Goal: Transaction & Acquisition: Register for event/course

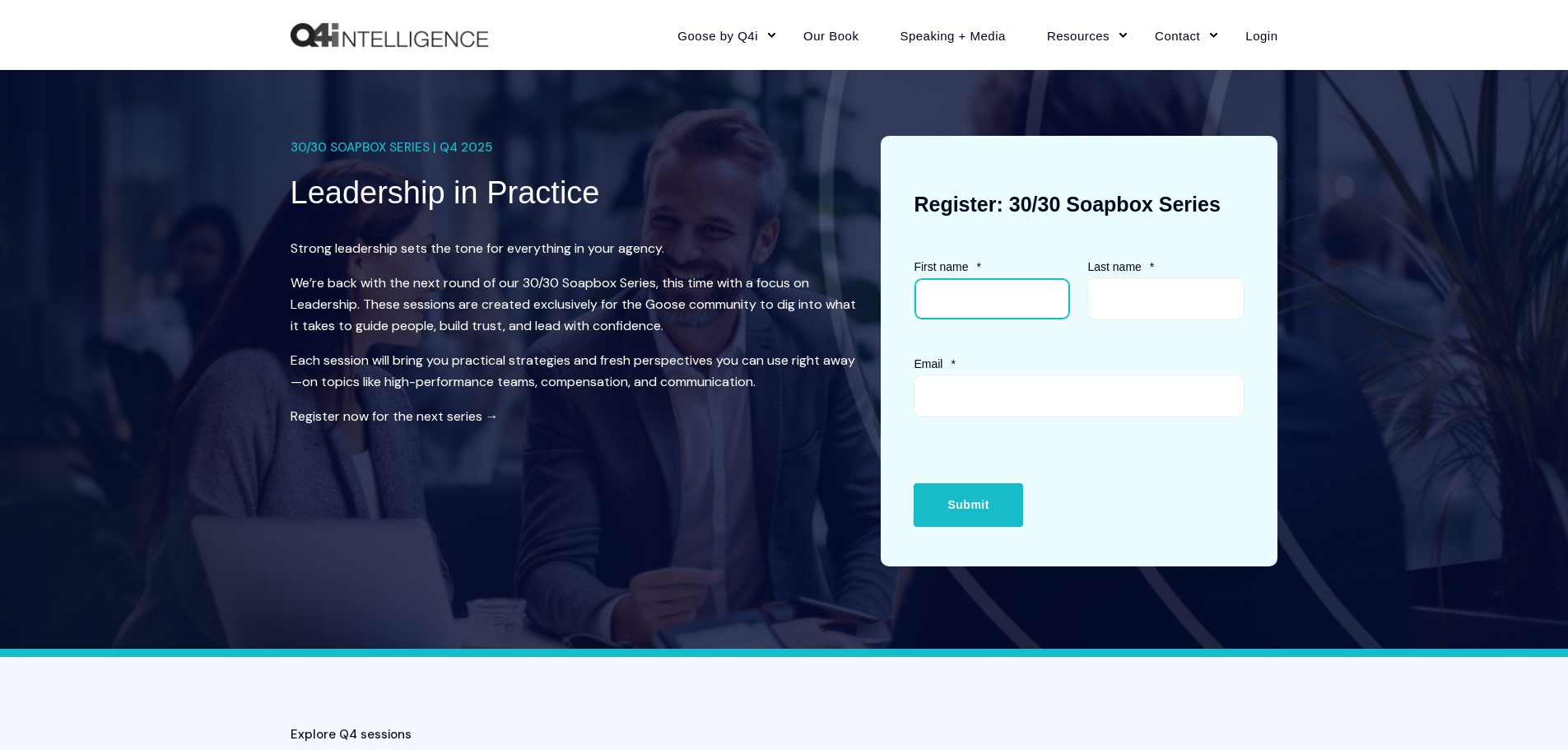
click at [1031, 285] on input "First name *" at bounding box center [992, 299] width 157 height 43
type input "Kellie"
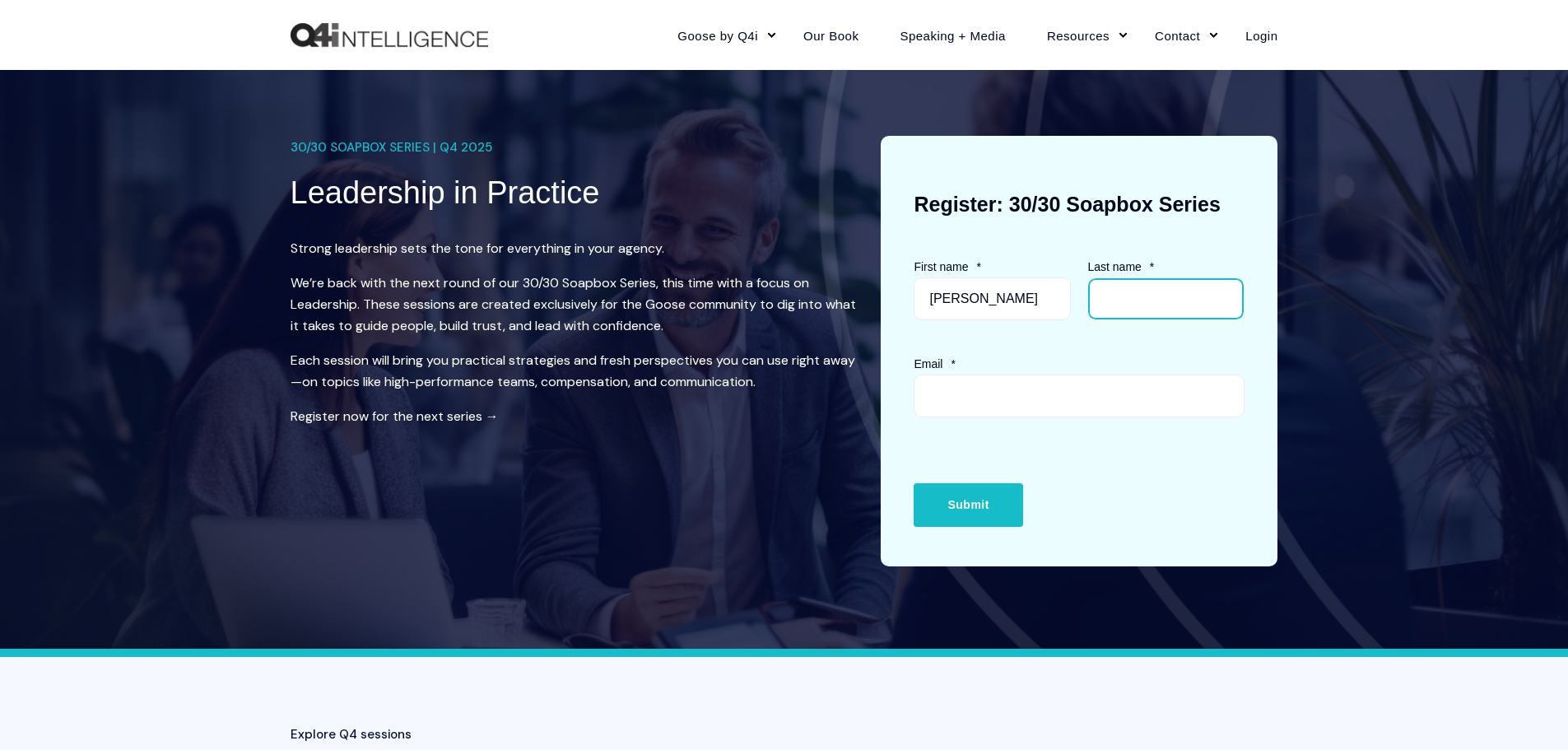
click at [1145, 293] on input "Last name *" at bounding box center [1165, 299] width 157 height 43
type input "[PERSON_NAME]"
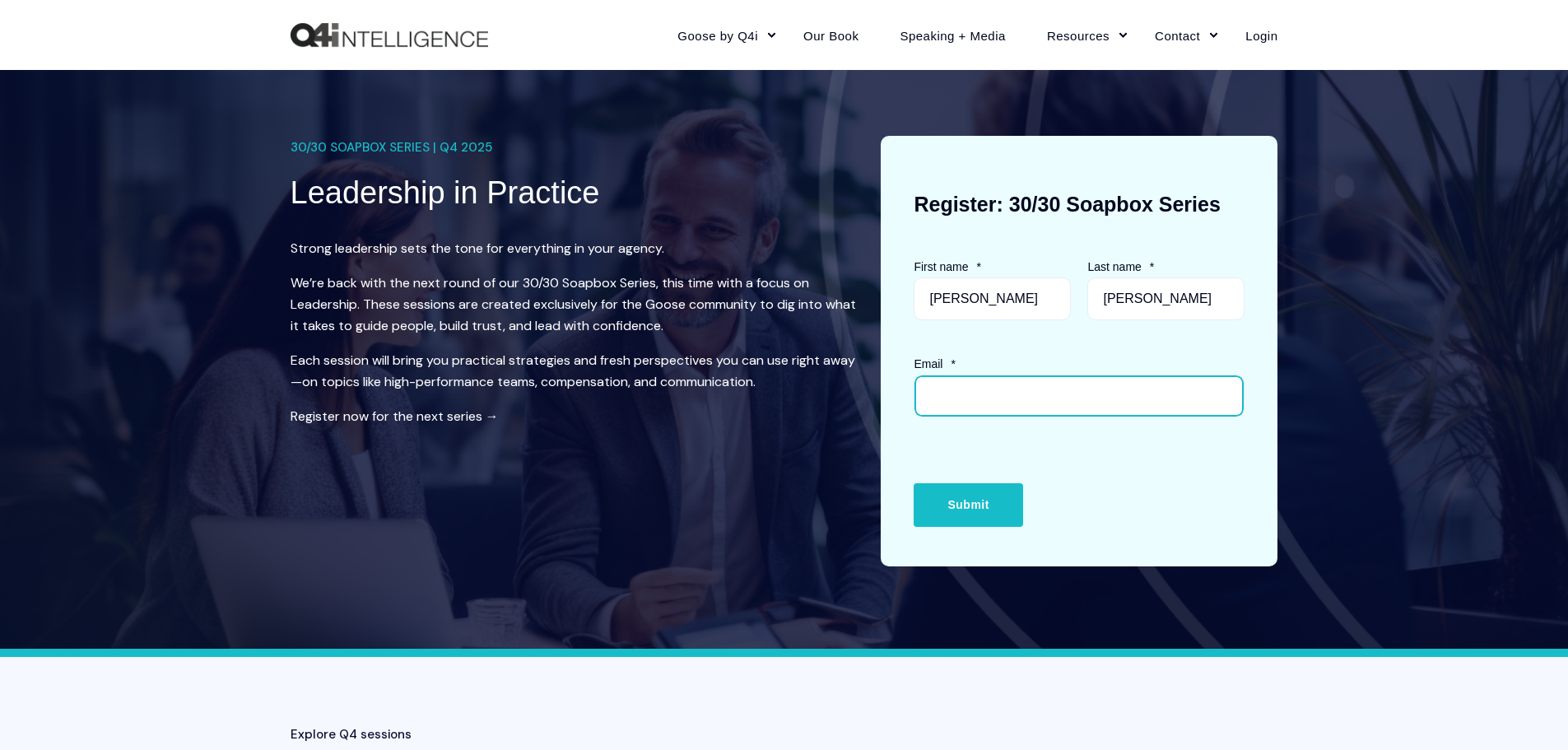
click at [1016, 381] on input "Email *" at bounding box center [1079, 396] width 331 height 43
type input "kellie@hpinsurancebroker.com"
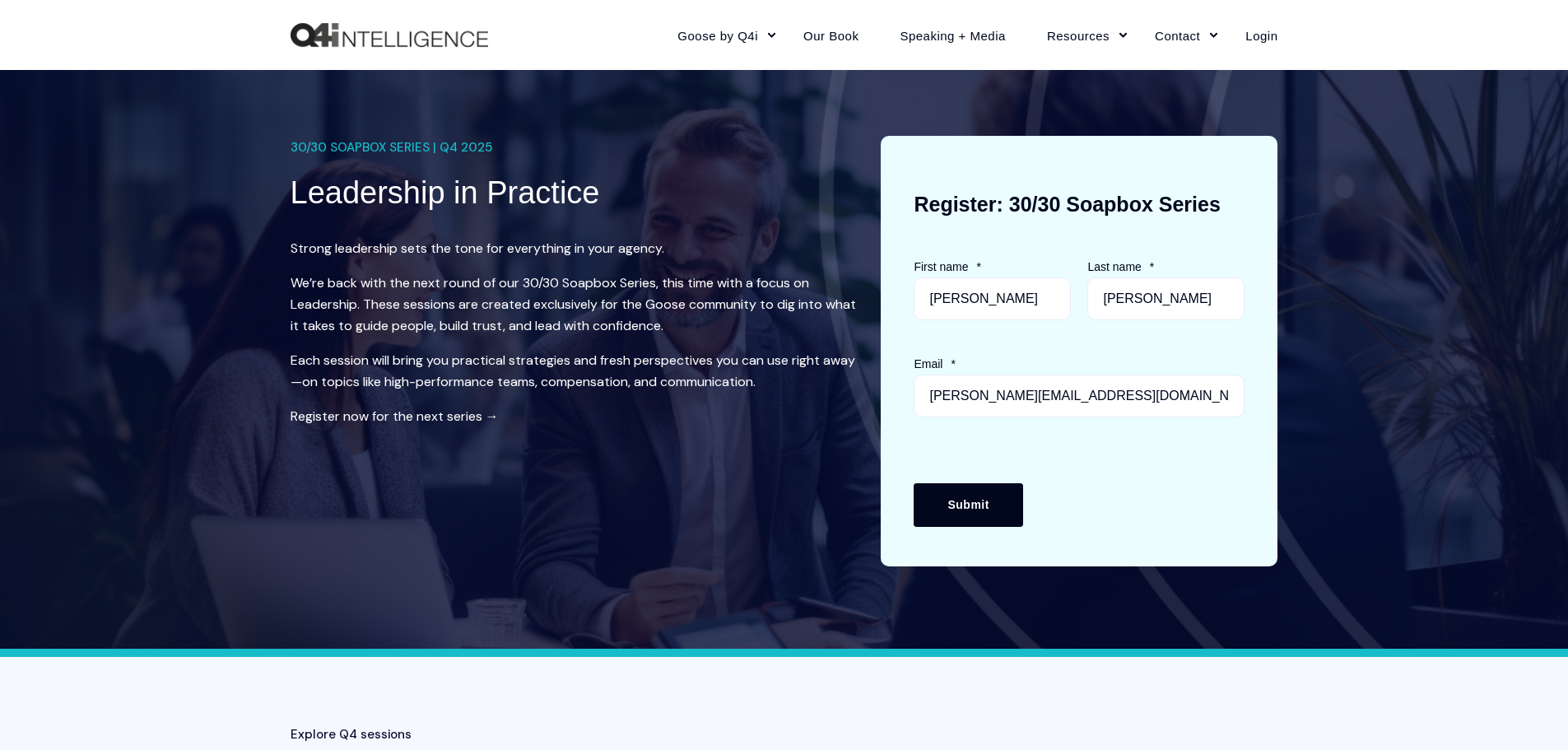
click at [948, 503] on input "Submit" at bounding box center [968, 504] width 109 height 43
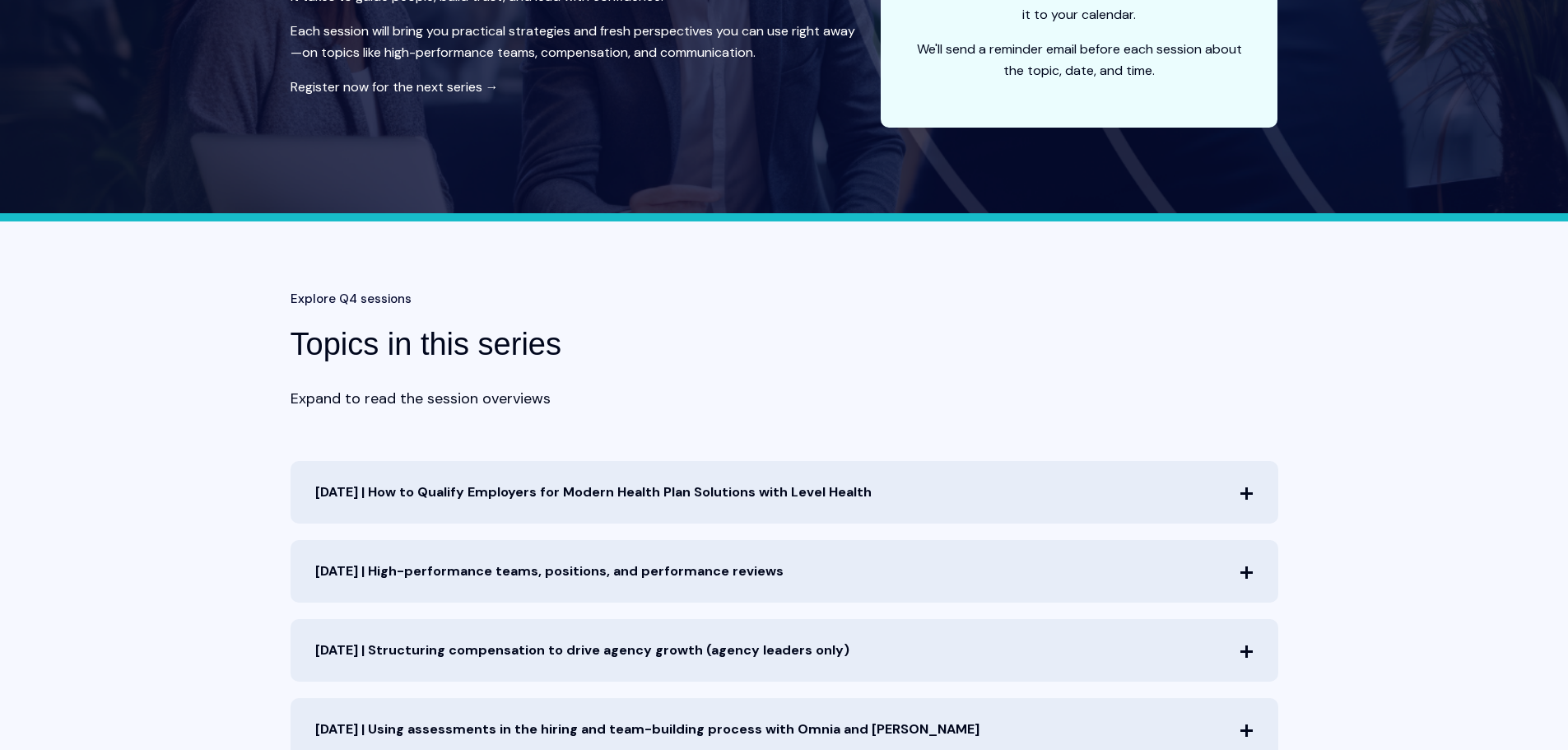
scroll to position [549, 0]
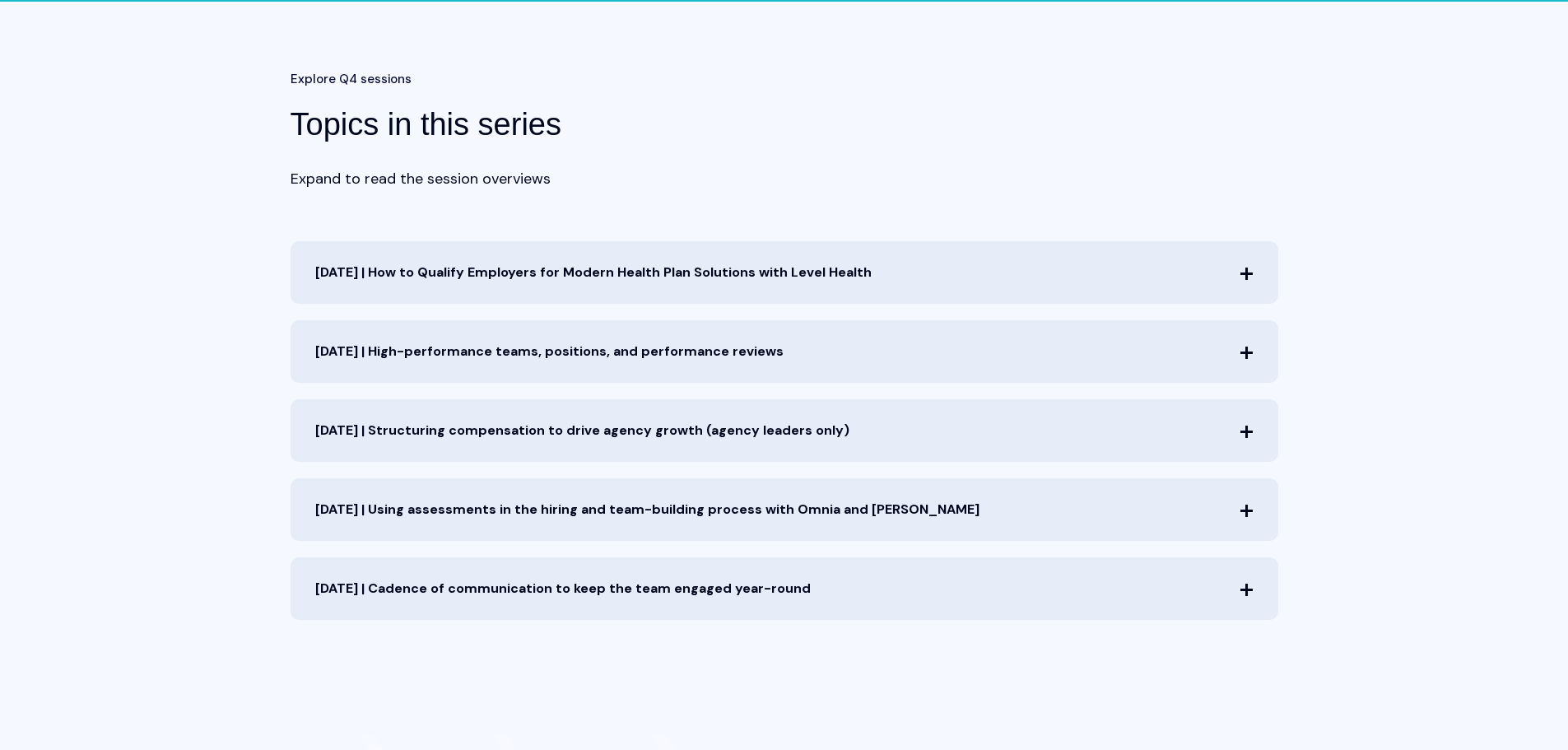
click at [1249, 286] on span "[DATE] | How to Qualify Employers for Modern Health Plan Solutions with Level H…" at bounding box center [784, 272] width 987 height 63
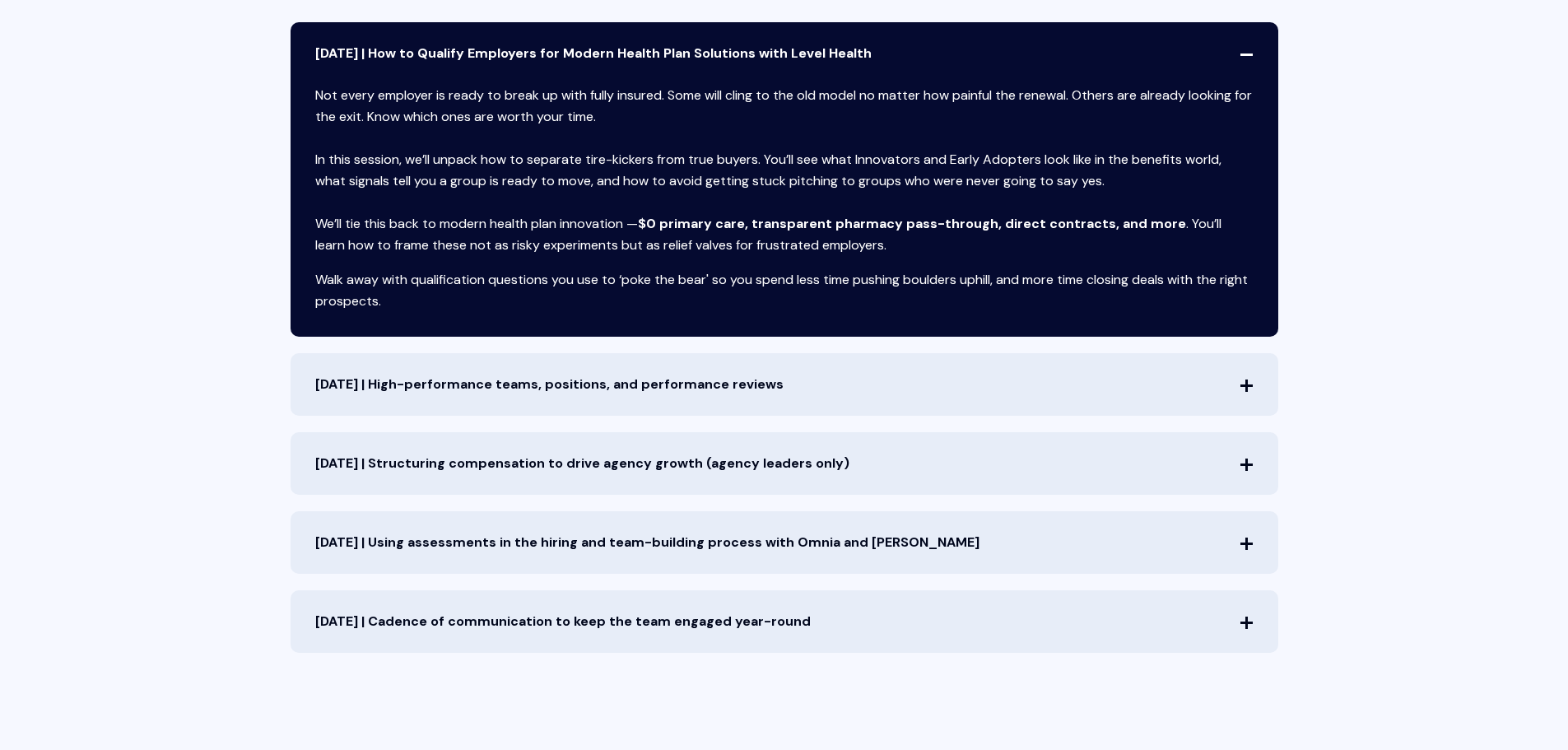
scroll to position [439, 0]
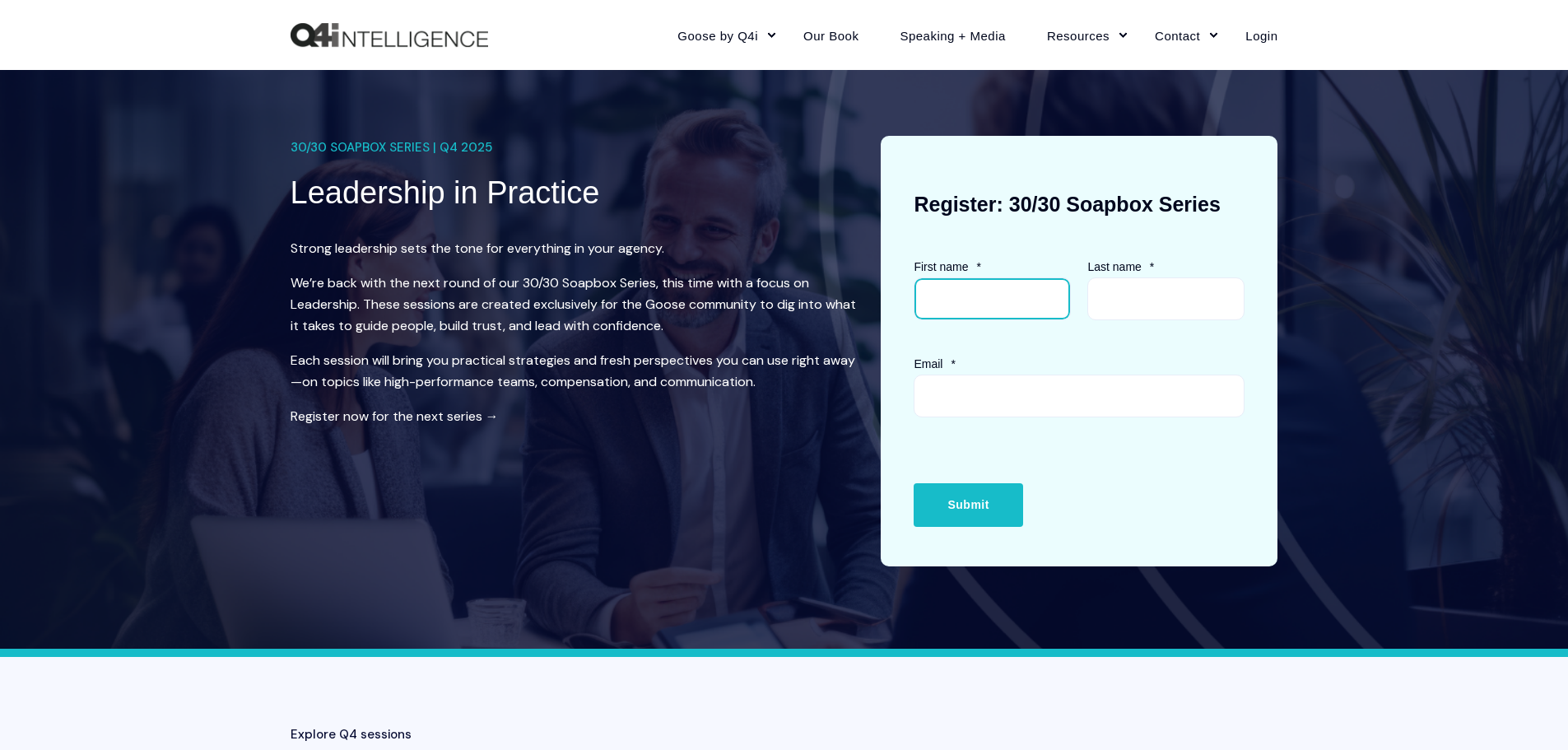
click at [1033, 298] on input "First name *" at bounding box center [992, 299] width 157 height 43
type input "[PERSON_NAME]"
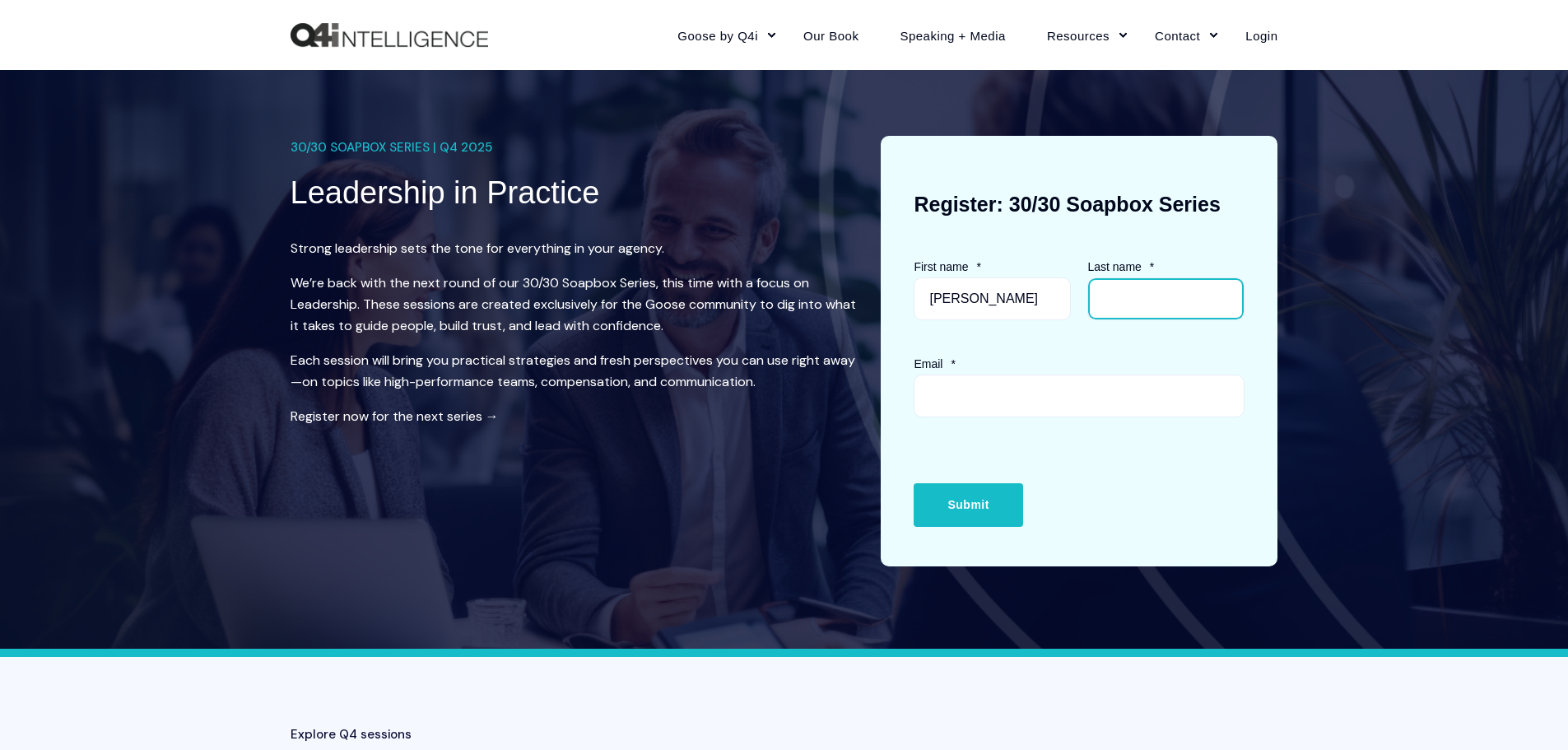
click at [1110, 303] on input "Last name *" at bounding box center [1165, 299] width 157 height 43
type input "[PERSON_NAME]"
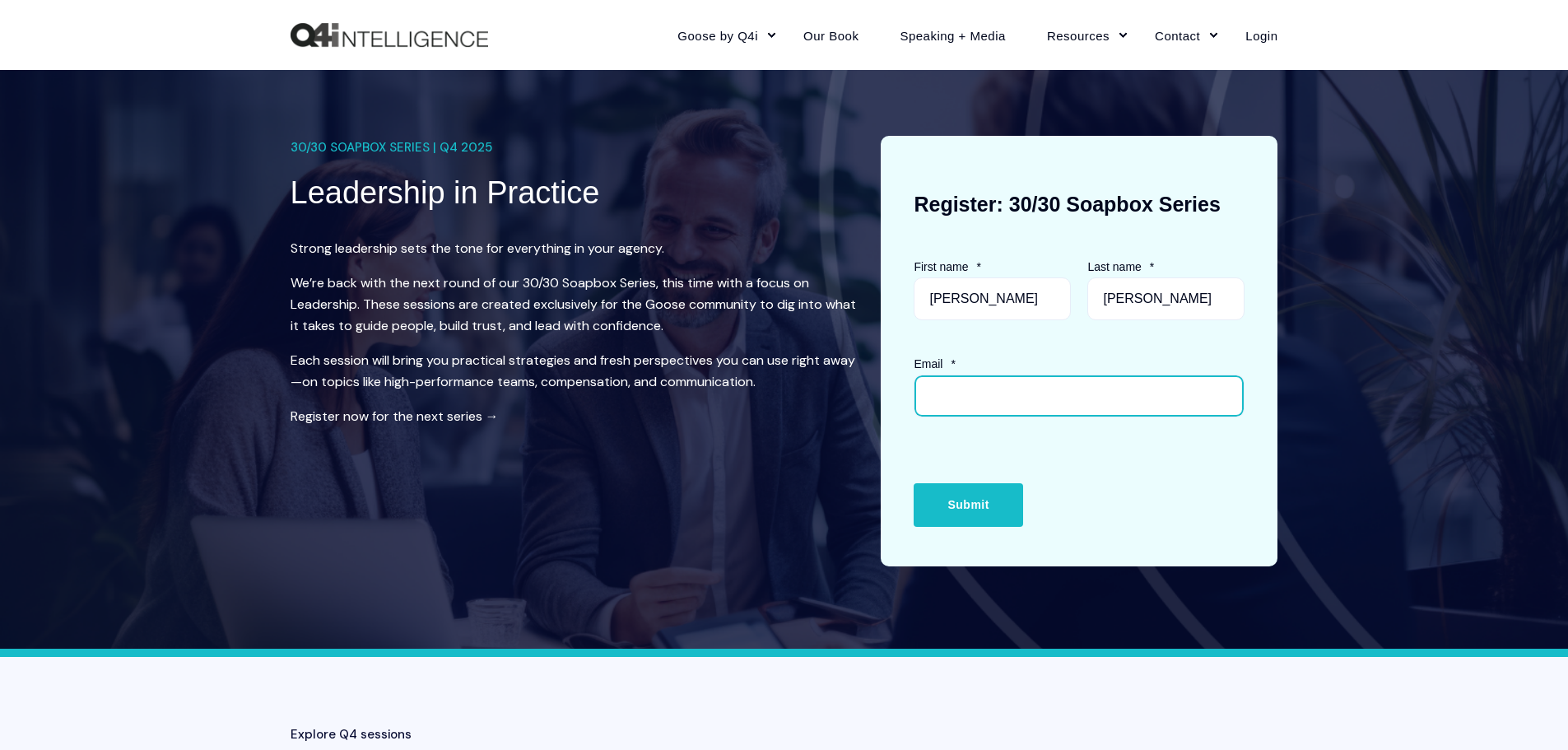
click at [1023, 390] on input "Email *" at bounding box center [1079, 396] width 331 height 43
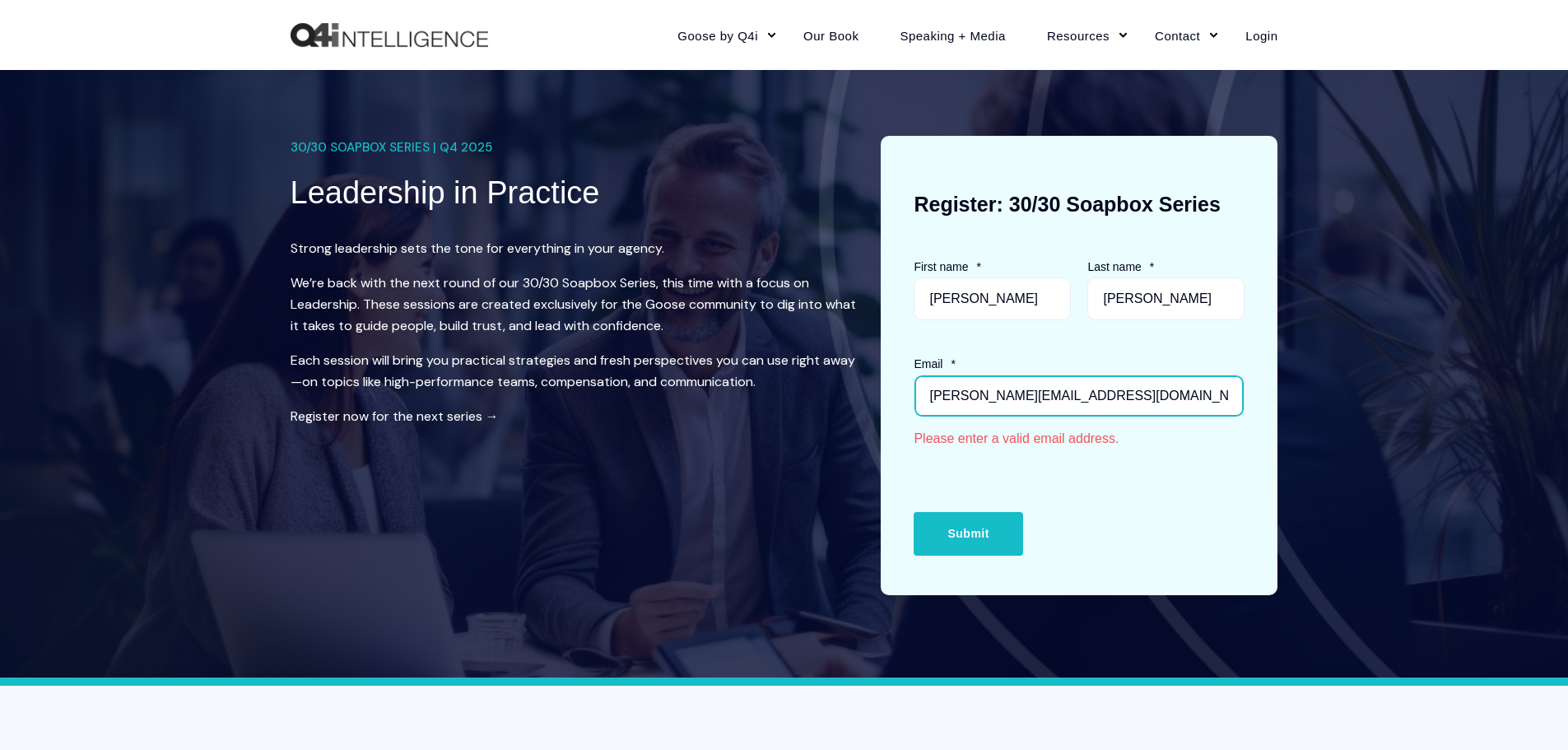
drag, startPoint x: 925, startPoint y: 390, endPoint x: 935, endPoint y: 403, distance: 16.4
click at [934, 390] on input "[PERSON_NAME][EMAIL_ADDRESS][DOMAIN_NAME]" at bounding box center [1079, 396] width 331 height 43
click at [919, 394] on input "[PERSON_NAME][EMAIL_ADDRESS][DOMAIN_NAME]" at bounding box center [1079, 396] width 331 height 43
click at [1156, 403] on input "[PERSON_NAME][EMAIL_ADDRESS][DOMAIN_NAME]" at bounding box center [1079, 396] width 331 height 43
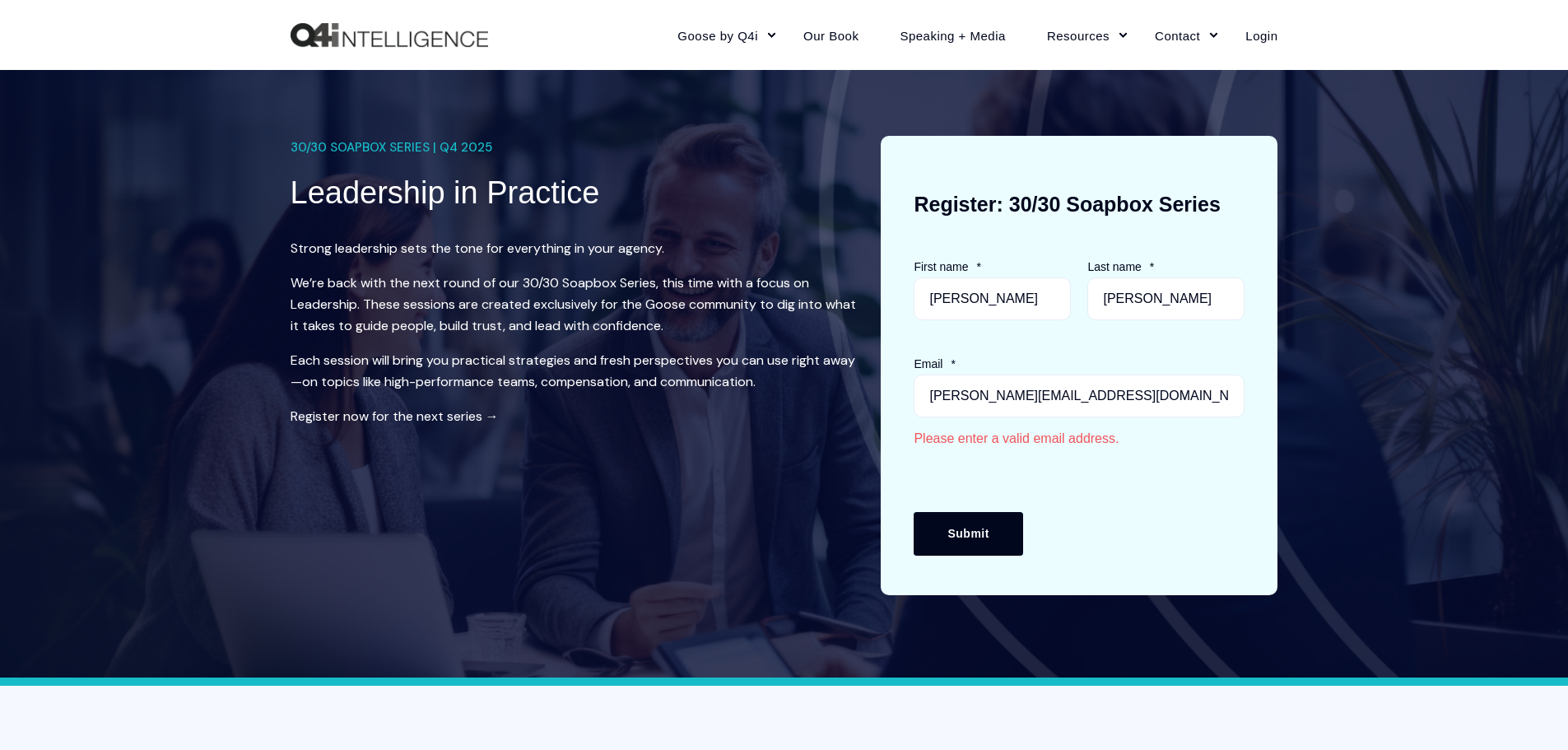
click at [965, 543] on input "Submit" at bounding box center [968, 533] width 109 height 43
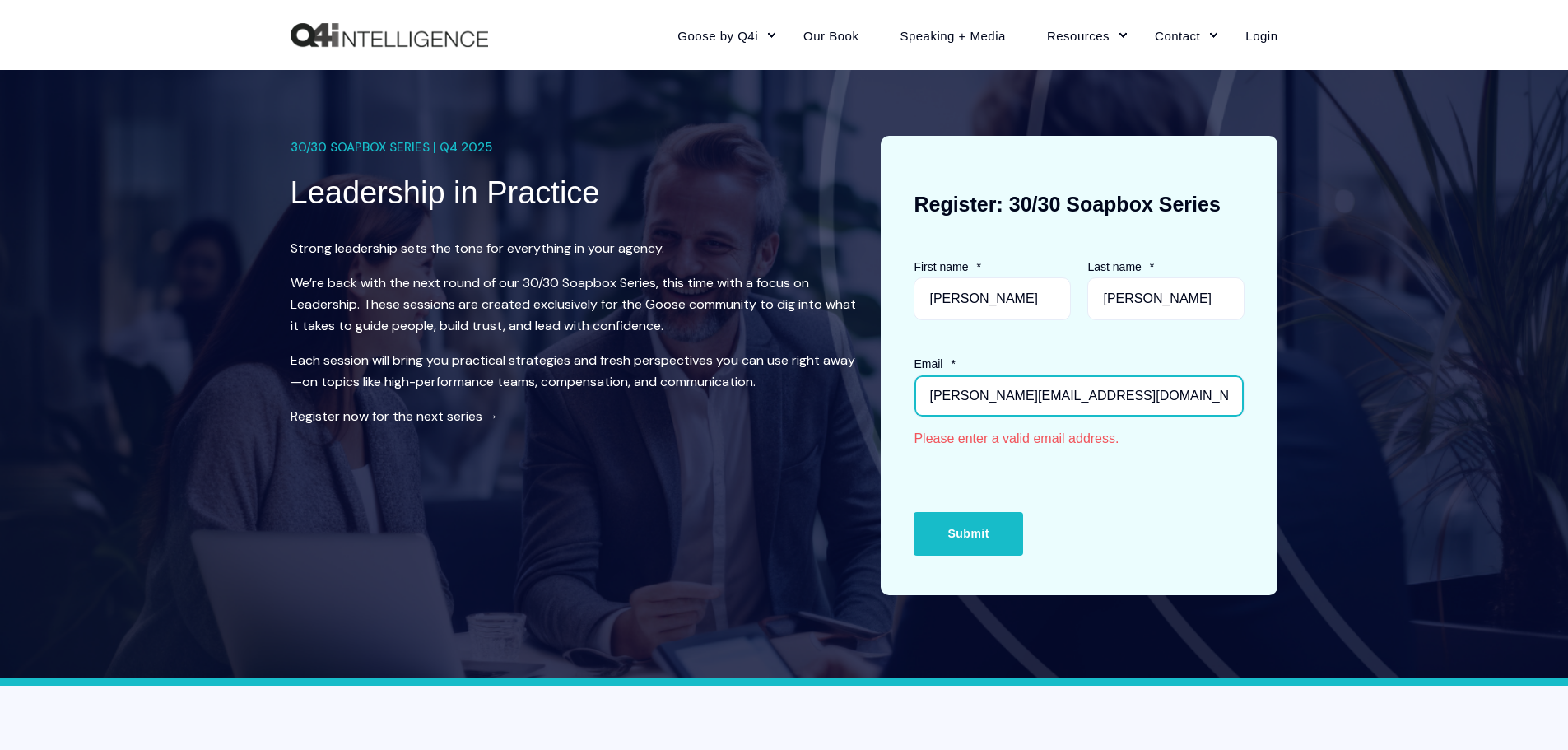
click at [994, 401] on input "[PERSON_NAME][EMAIL_ADDRESS][DOMAIN_NAME]" at bounding box center [1079, 396] width 331 height 43
drag, startPoint x: 1161, startPoint y: 402, endPoint x: 871, endPoint y: 407, distance: 290.0
click at [871, 407] on div "30/30 SOAPBOX SERIES | Q4 2025 Leadership in Practice Strong leadership sets th…" at bounding box center [784, 366] width 987 height 459
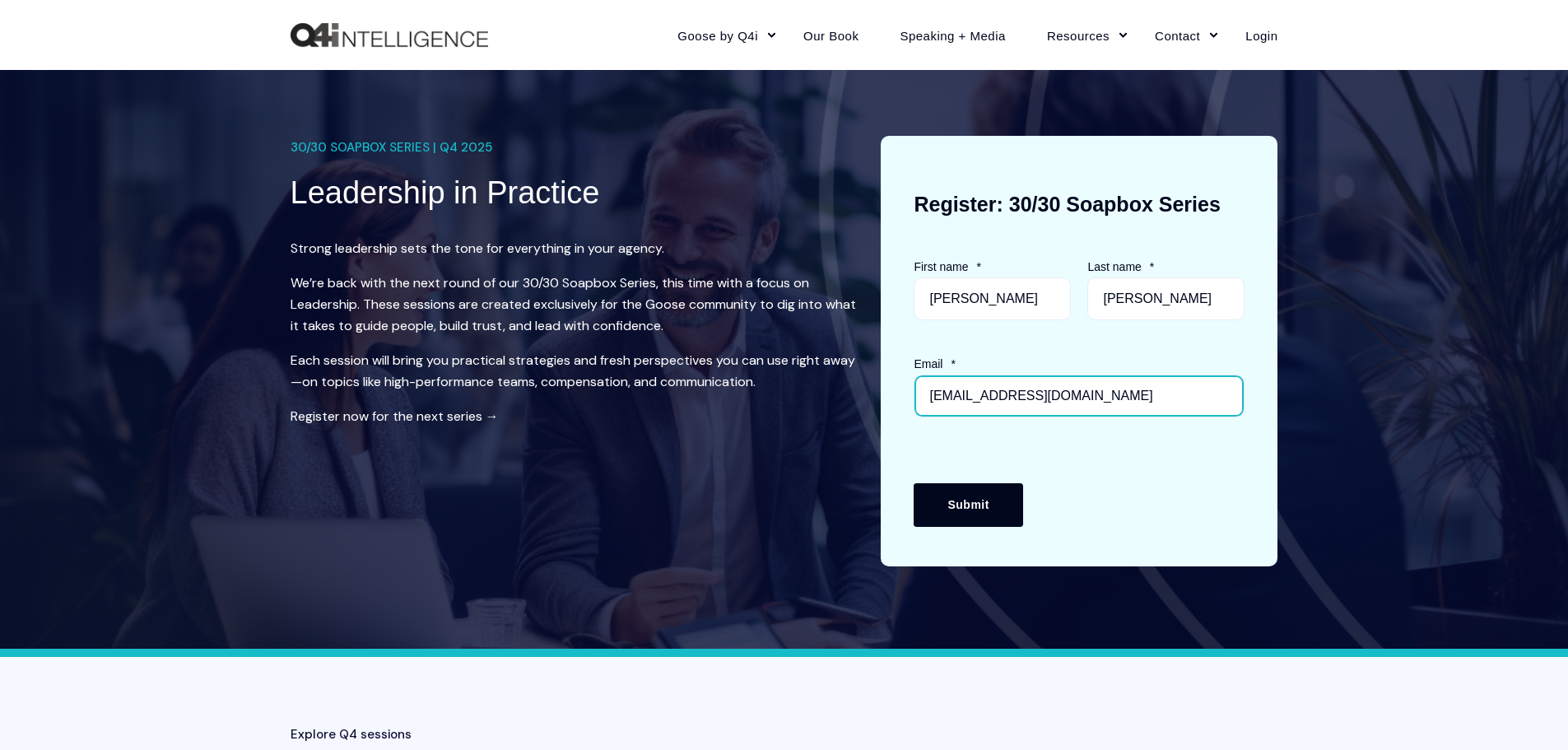
type input "[EMAIL_ADDRESS][DOMAIN_NAME]"
click at [950, 493] on input "Submit" at bounding box center [968, 504] width 109 height 43
